Goal: Task Accomplishment & Management: Complete application form

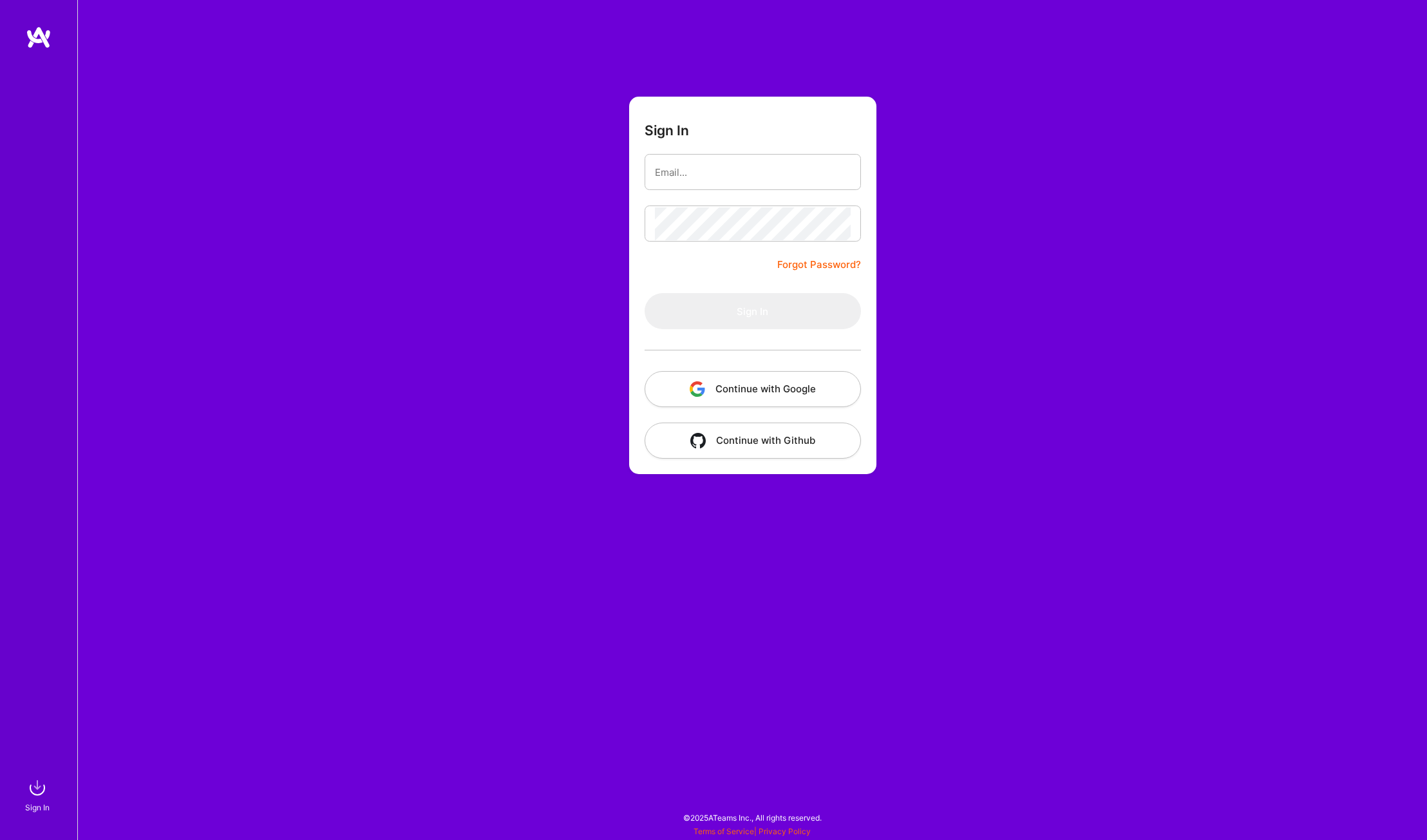
type input "[PERSON_NAME][EMAIL_ADDRESS][DOMAIN_NAME]"
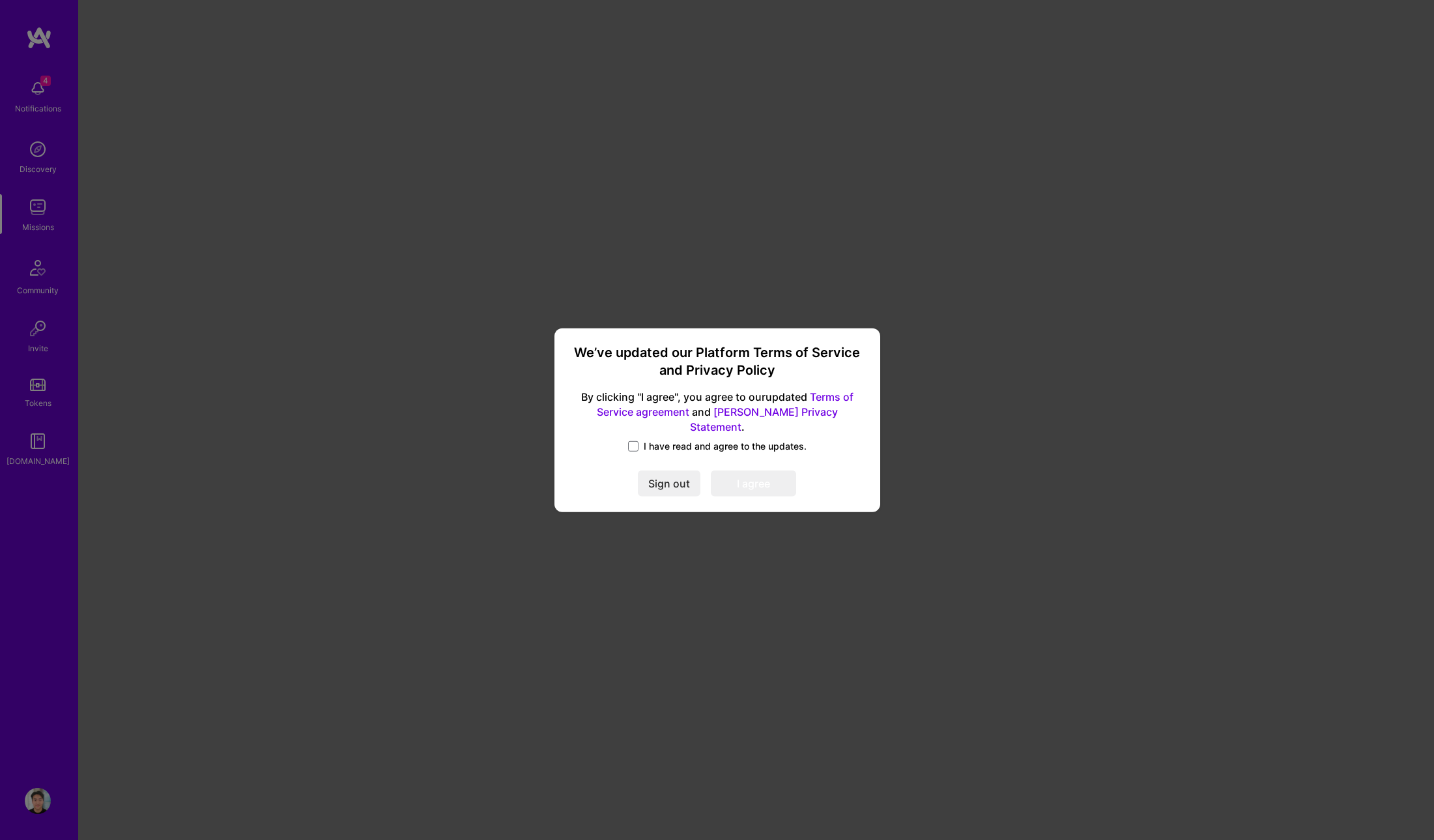
click at [683, 440] on span "I have read and agree to the updates." at bounding box center [725, 446] width 163 height 13
click at [0, 0] on input "I have read and agree to the updates." at bounding box center [0, 0] width 0 height 0
click at [797, 474] on div "Sign out I agree" at bounding box center [717, 483] width 295 height 26
click at [777, 476] on button "I agree" at bounding box center [754, 483] width 86 height 26
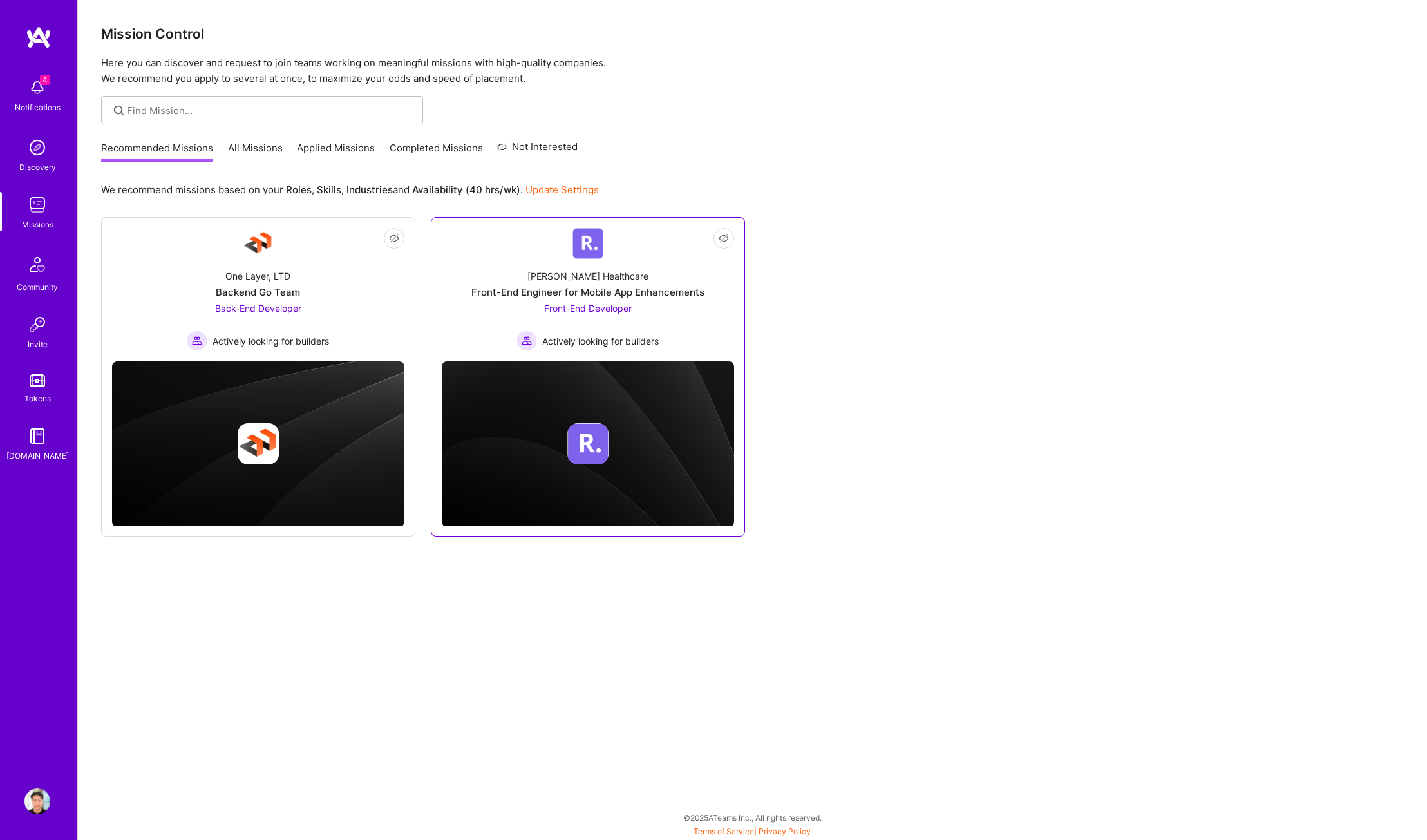
click at [680, 296] on div "Front-End Engineer for Mobile App Enhancements" at bounding box center [588, 291] width 233 height 13
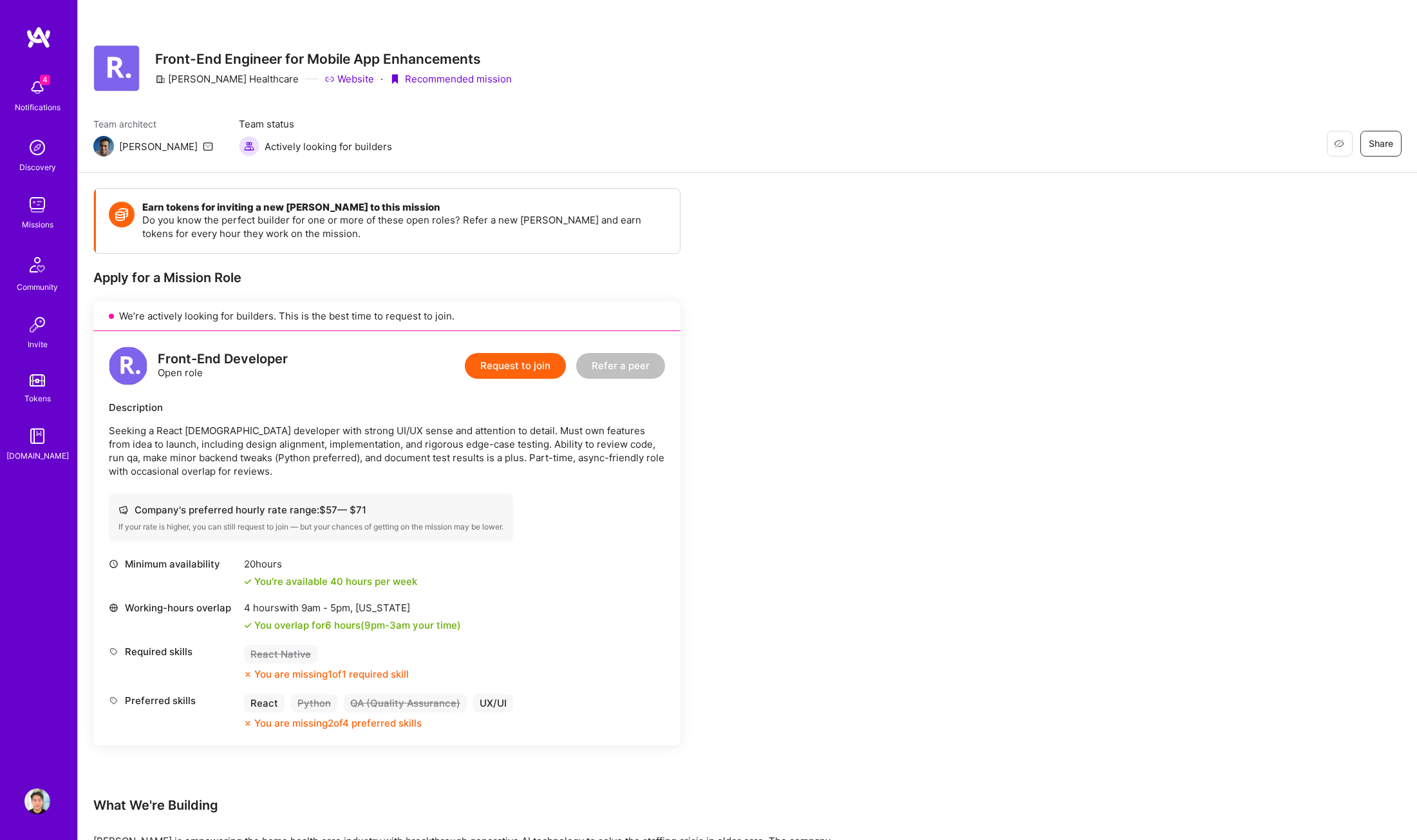
scroll to position [316, 0]
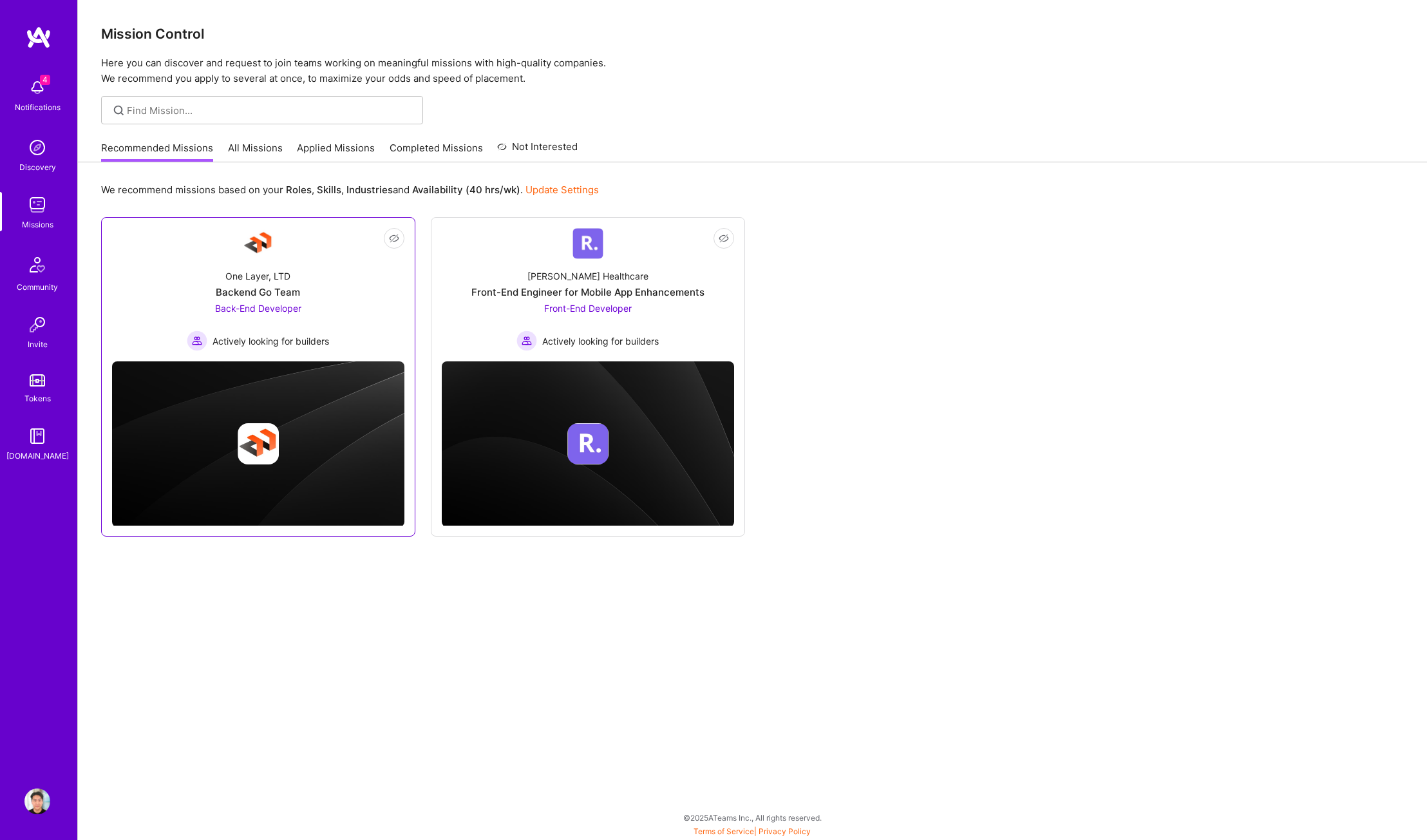
click at [356, 278] on div "One Layer, LTD Backend Go Team Back-End Developer Actively looking for builders" at bounding box center [258, 305] width 292 height 92
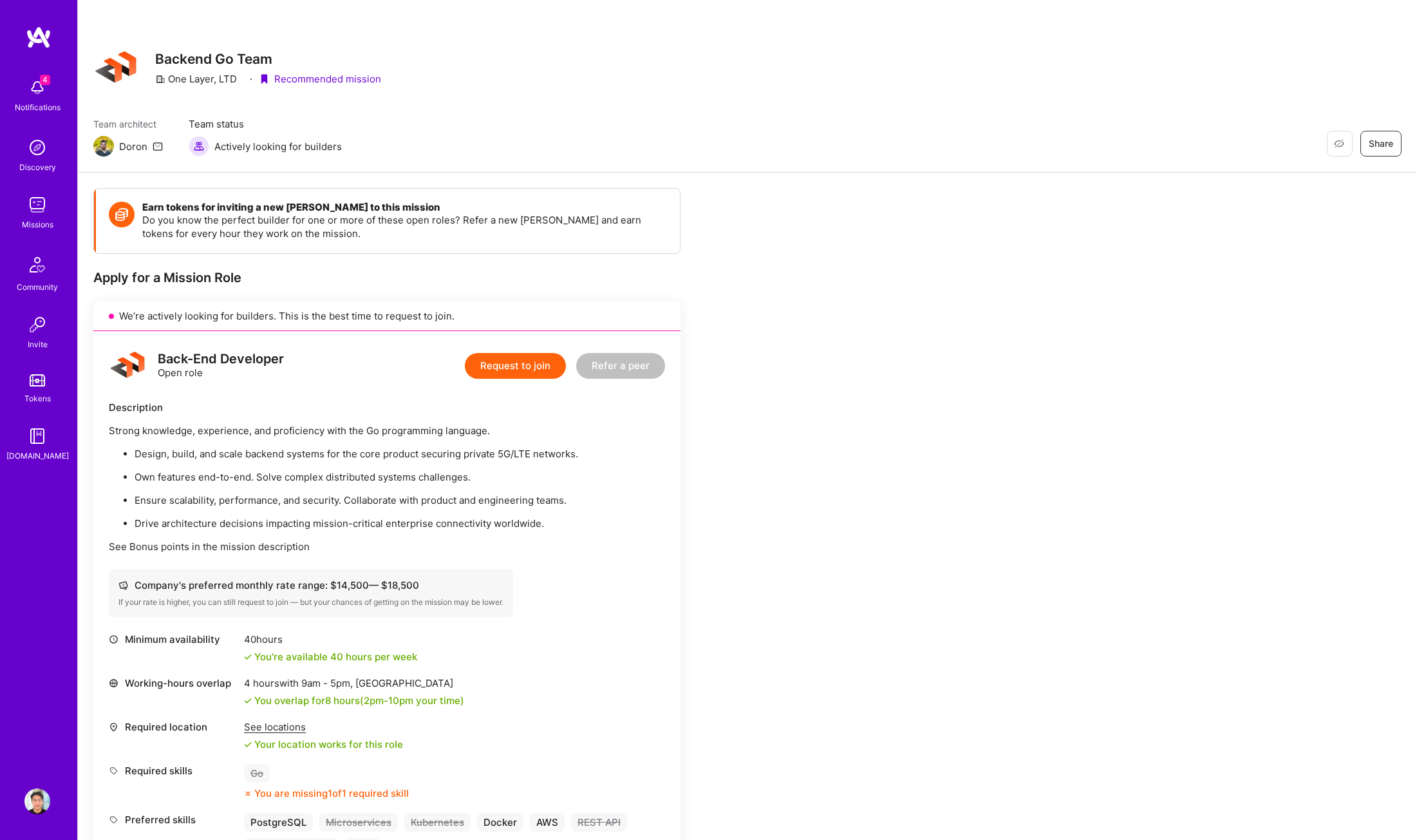
scroll to position [219, 0]
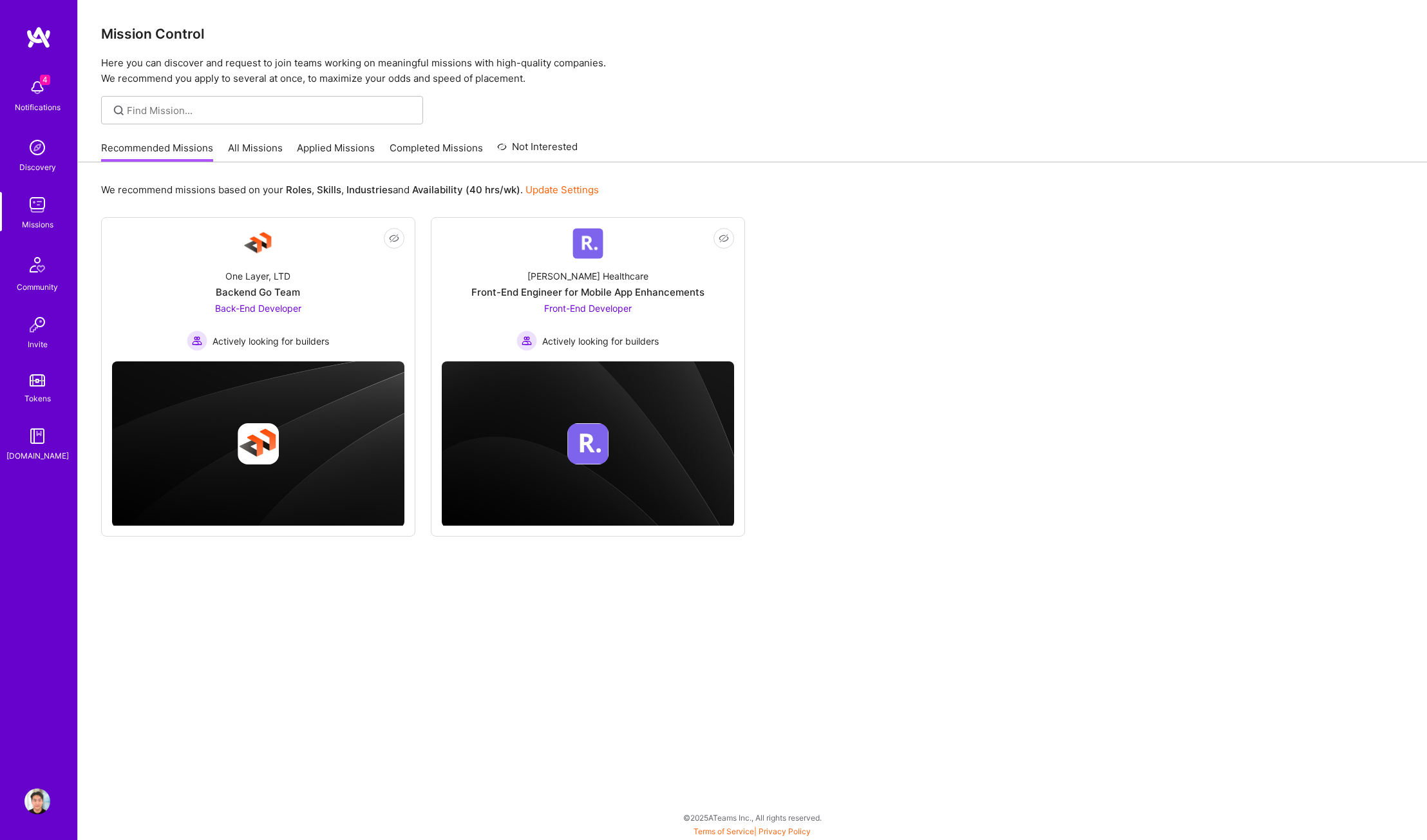
click at [255, 140] on div "Recommended Missions All Missions Applied Missions Completed Missions Not Inter…" at bounding box center [339, 147] width 477 height 28
click at [256, 145] on link "All Missions" at bounding box center [255, 152] width 55 height 21
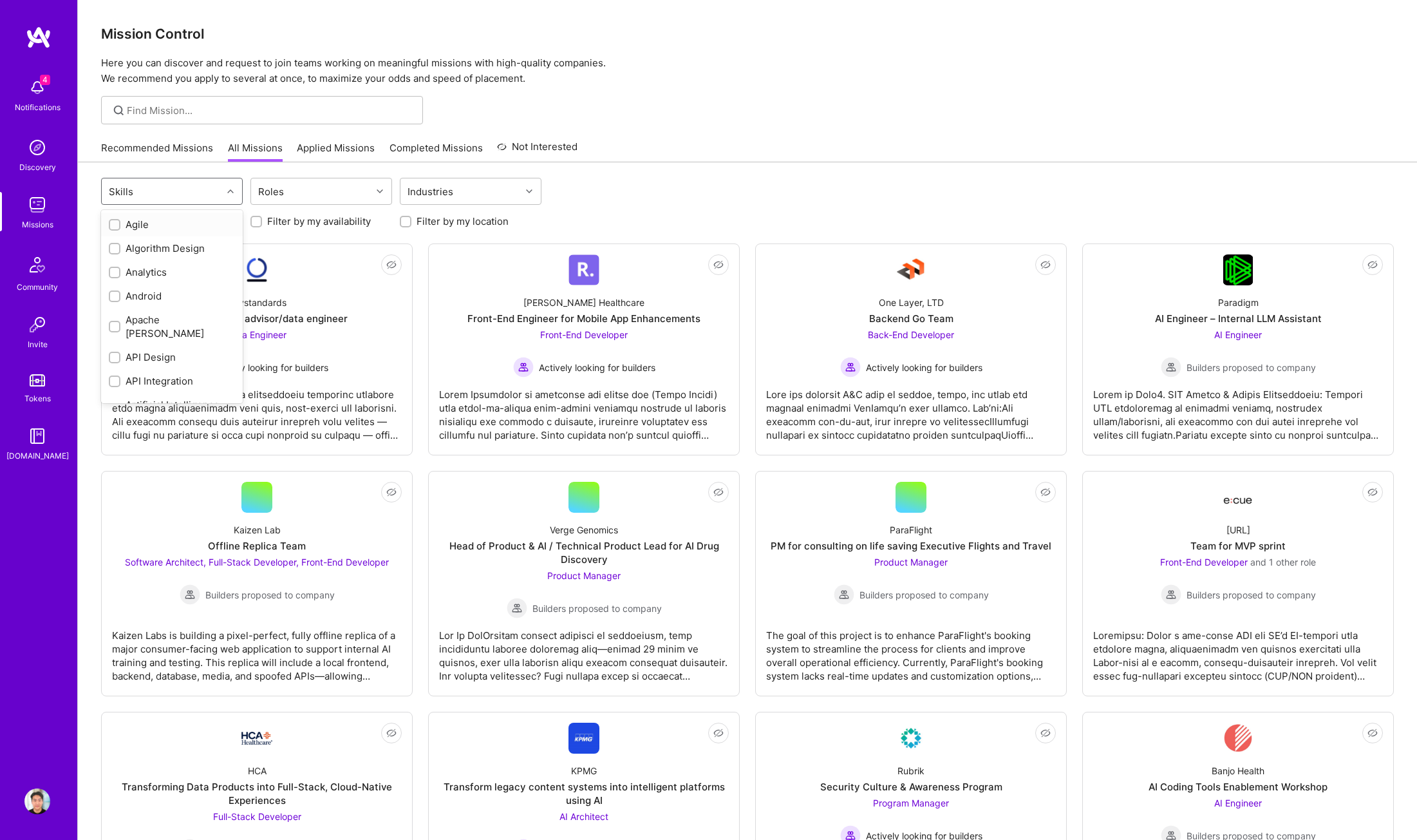
click at [186, 194] on div "Skills" at bounding box center [162, 191] width 121 height 26
click at [138, 285] on div "React" at bounding box center [171, 278] width 126 height 13
checkbox input "true"
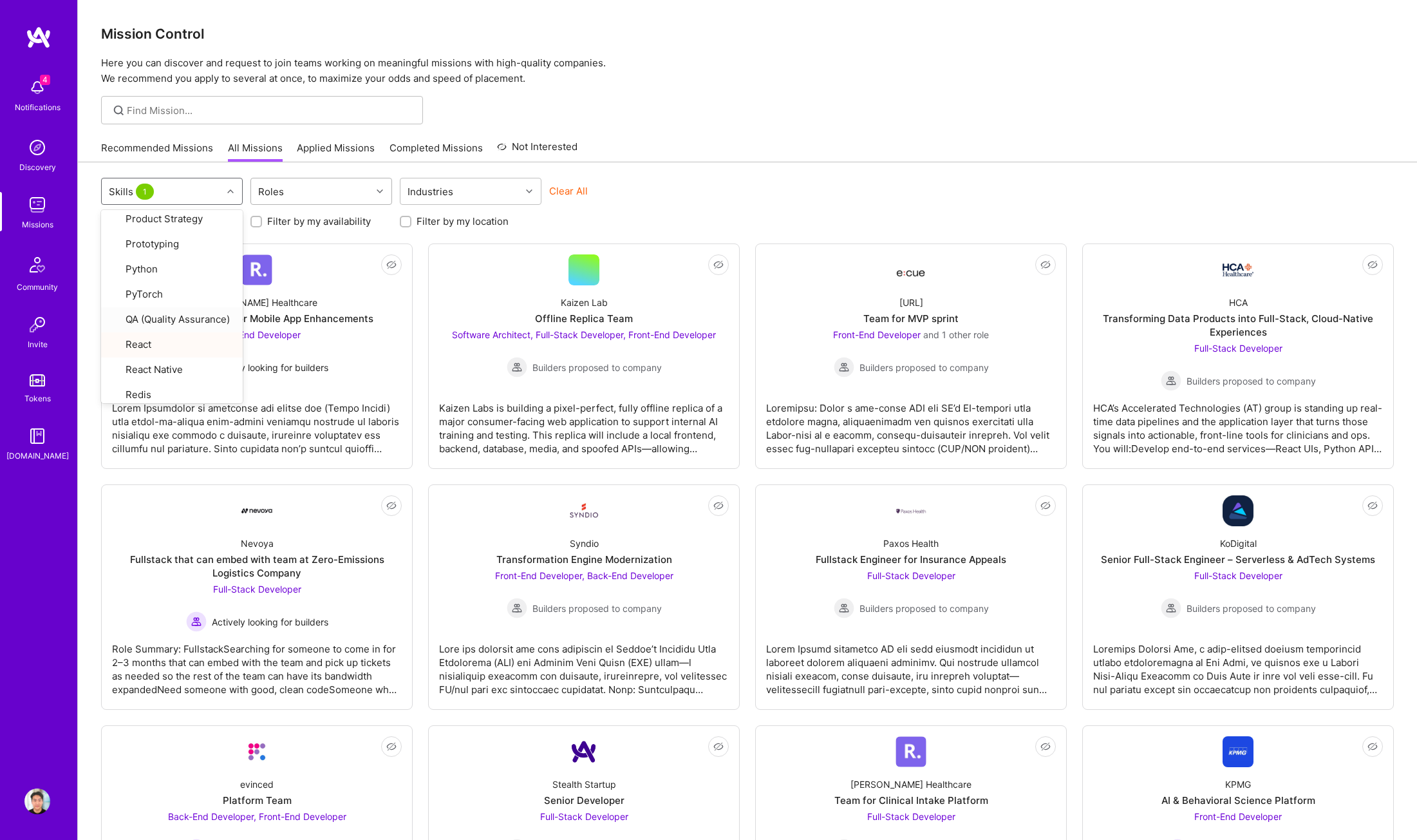
click at [320, 190] on div "Roles" at bounding box center [311, 191] width 121 height 26
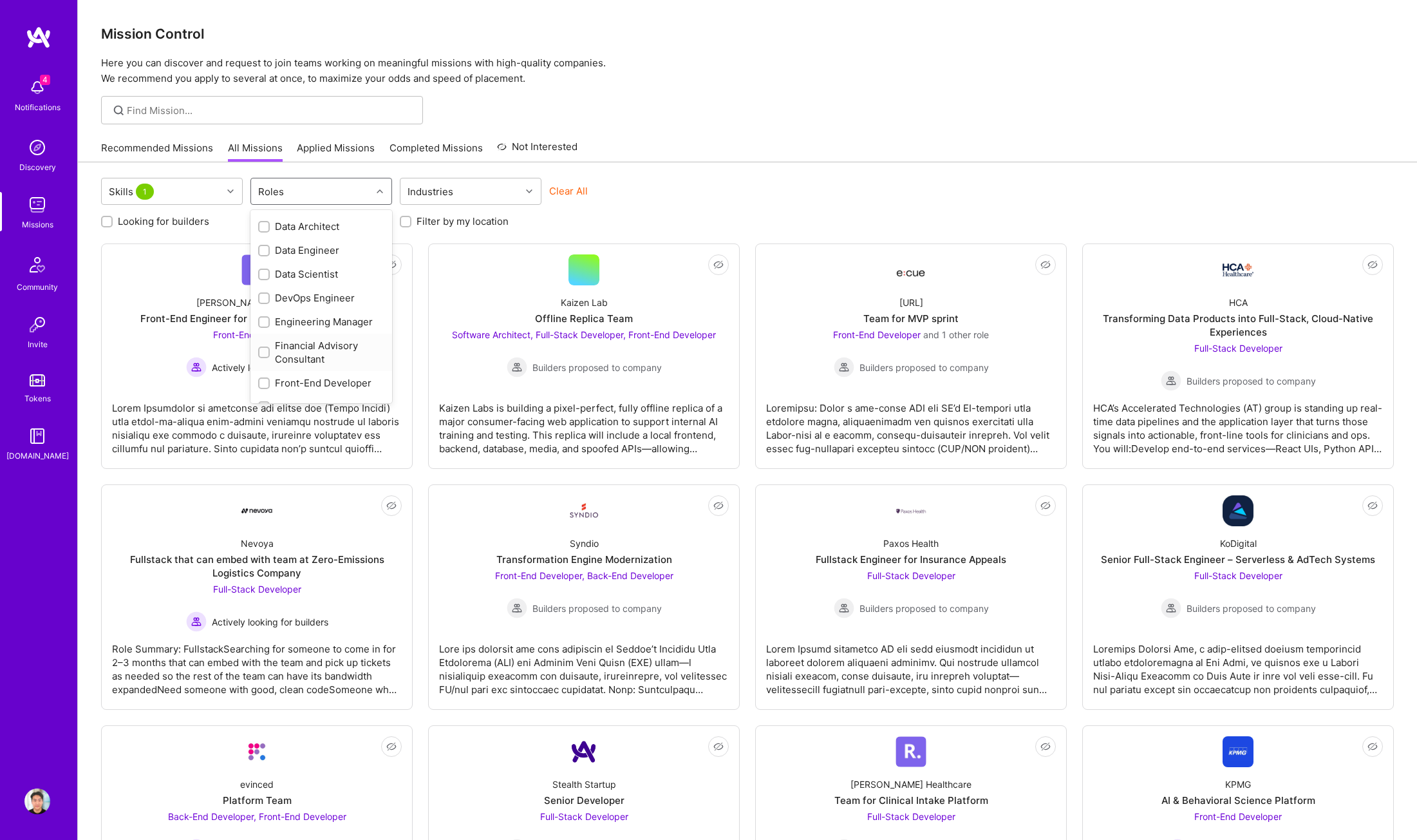
scroll to position [221, 0]
click at [317, 369] on div "Front-End Developer" at bounding box center [321, 374] width 126 height 13
checkbox input "true"
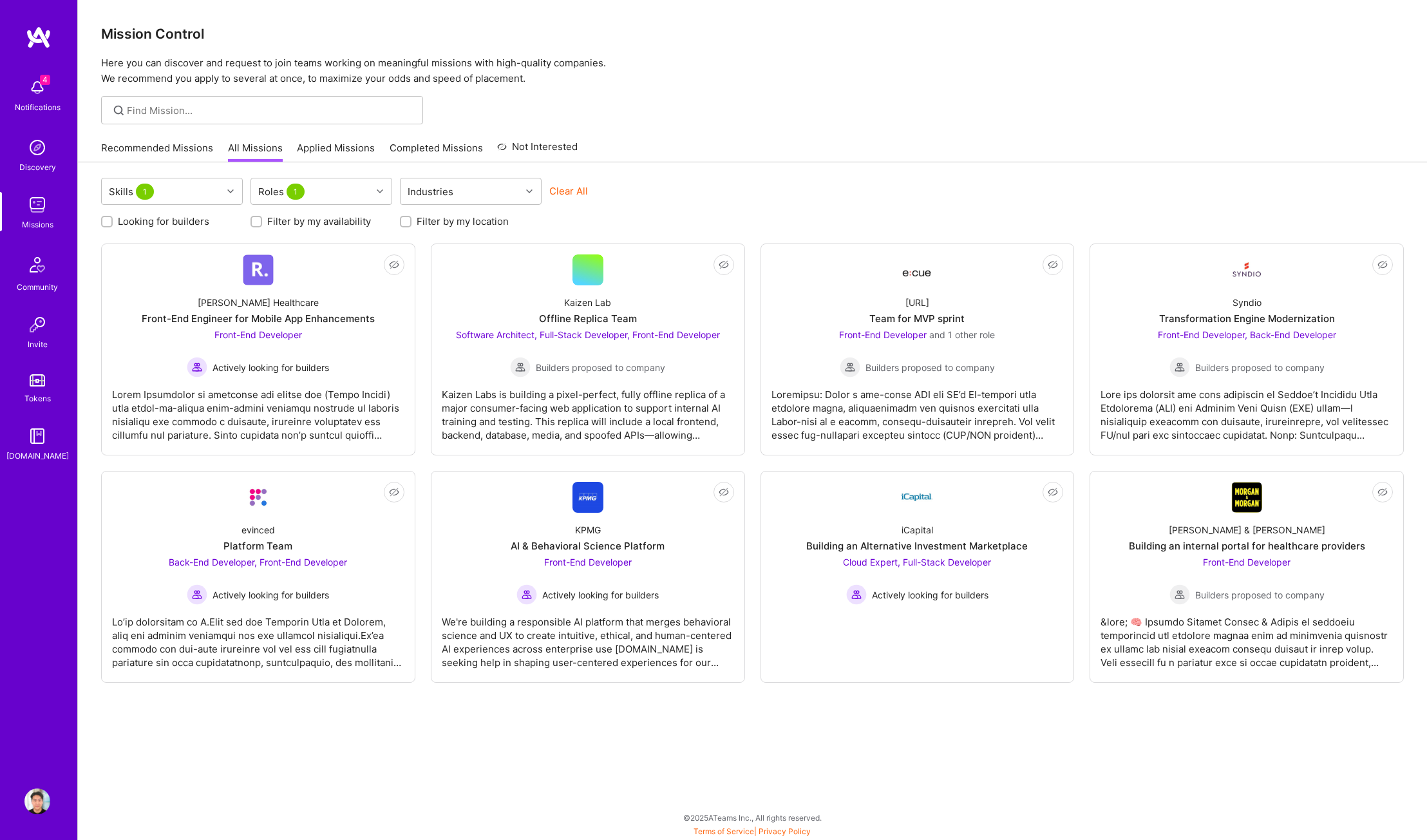
click at [772, 154] on div "Recommended Missions All Missions Applied Missions Completed Missions Not Inter…" at bounding box center [752, 147] width 1303 height 28
click at [643, 315] on div "Kaizen Lab Offline Replica Team Software Architect, Full-Stack Developer, Front…" at bounding box center [588, 331] width 292 height 92
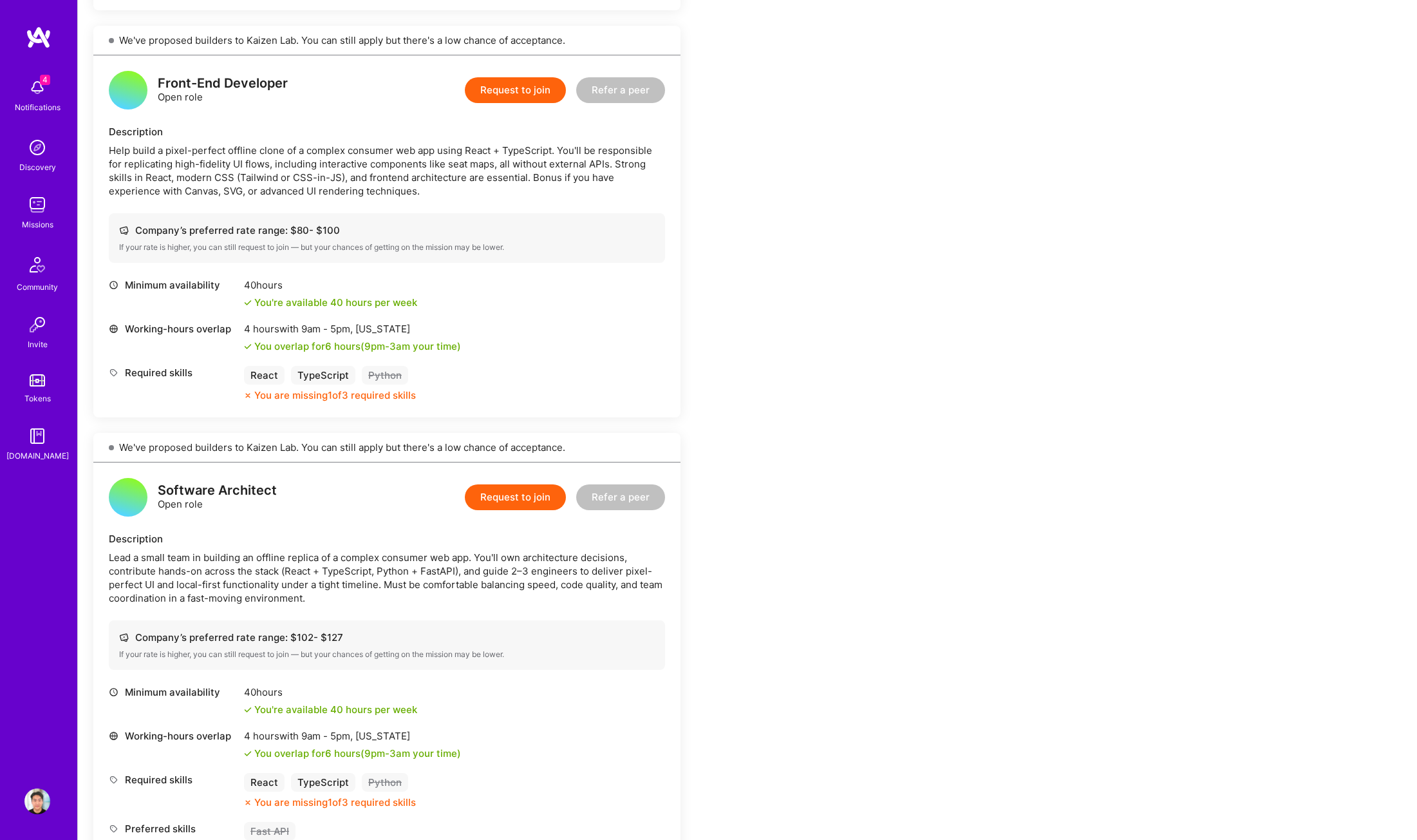
scroll to position [756, 0]
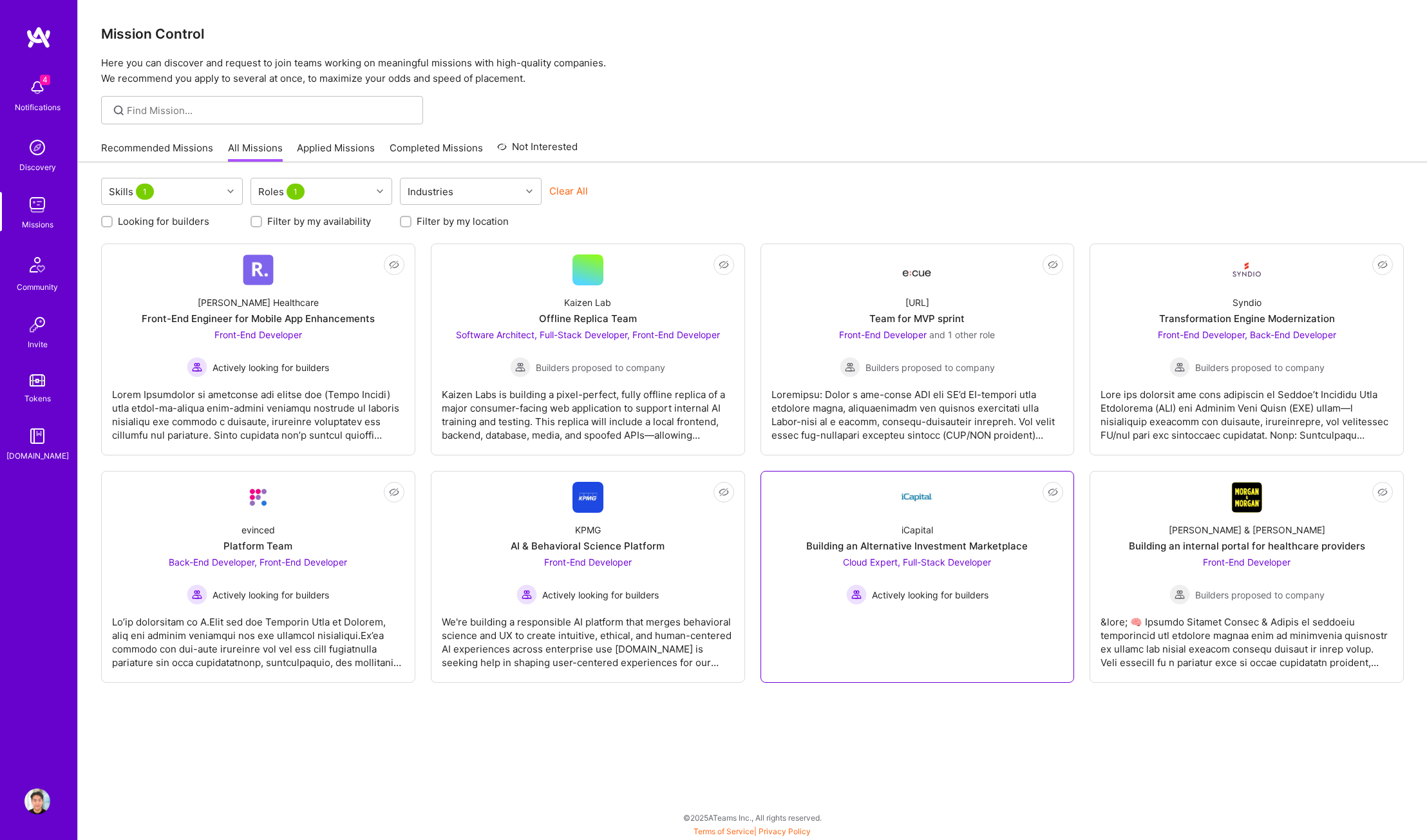
click at [938, 599] on span "Actively looking for builders" at bounding box center [930, 595] width 116 height 13
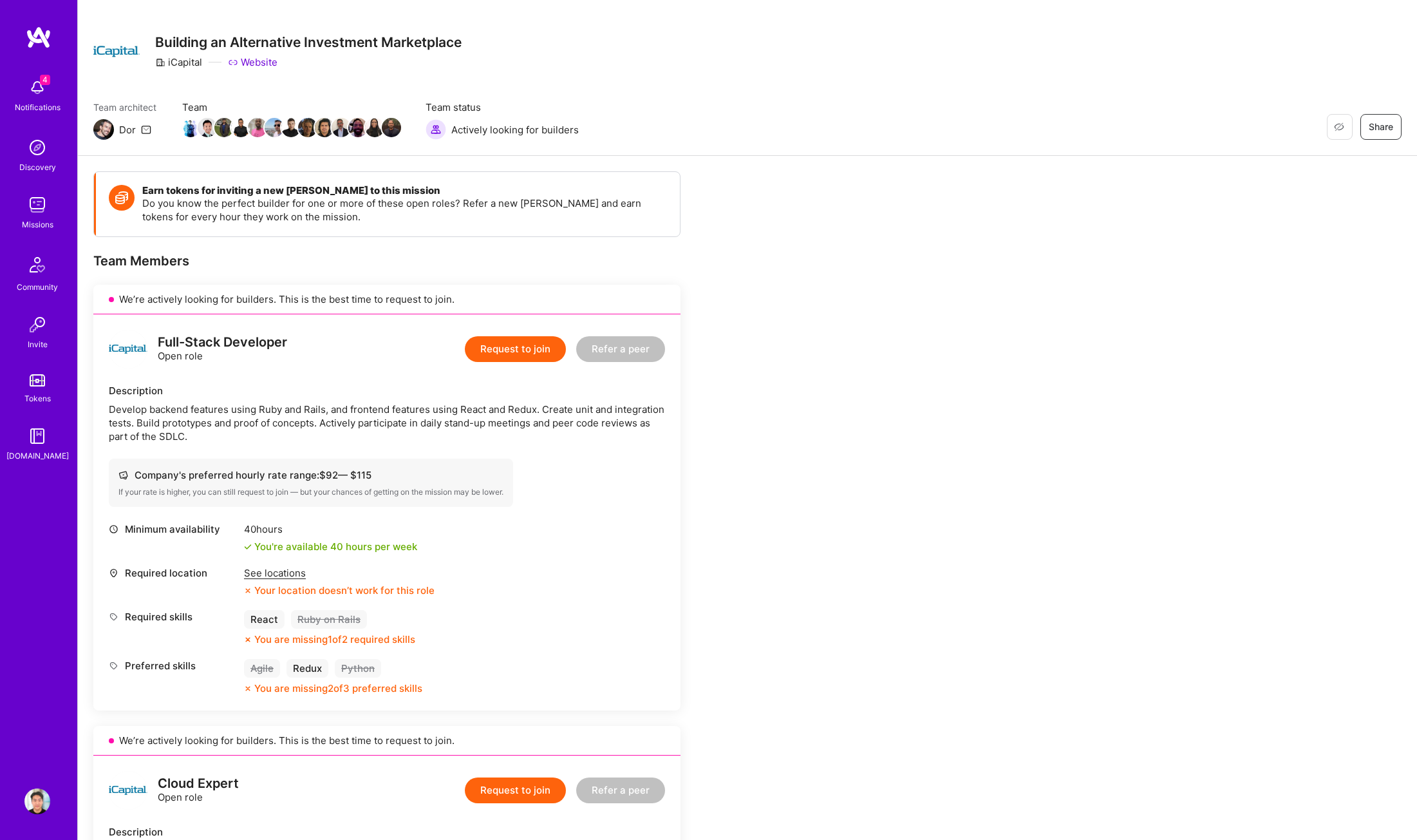
scroll to position [431, 0]
